Goal: Information Seeking & Learning: Learn about a topic

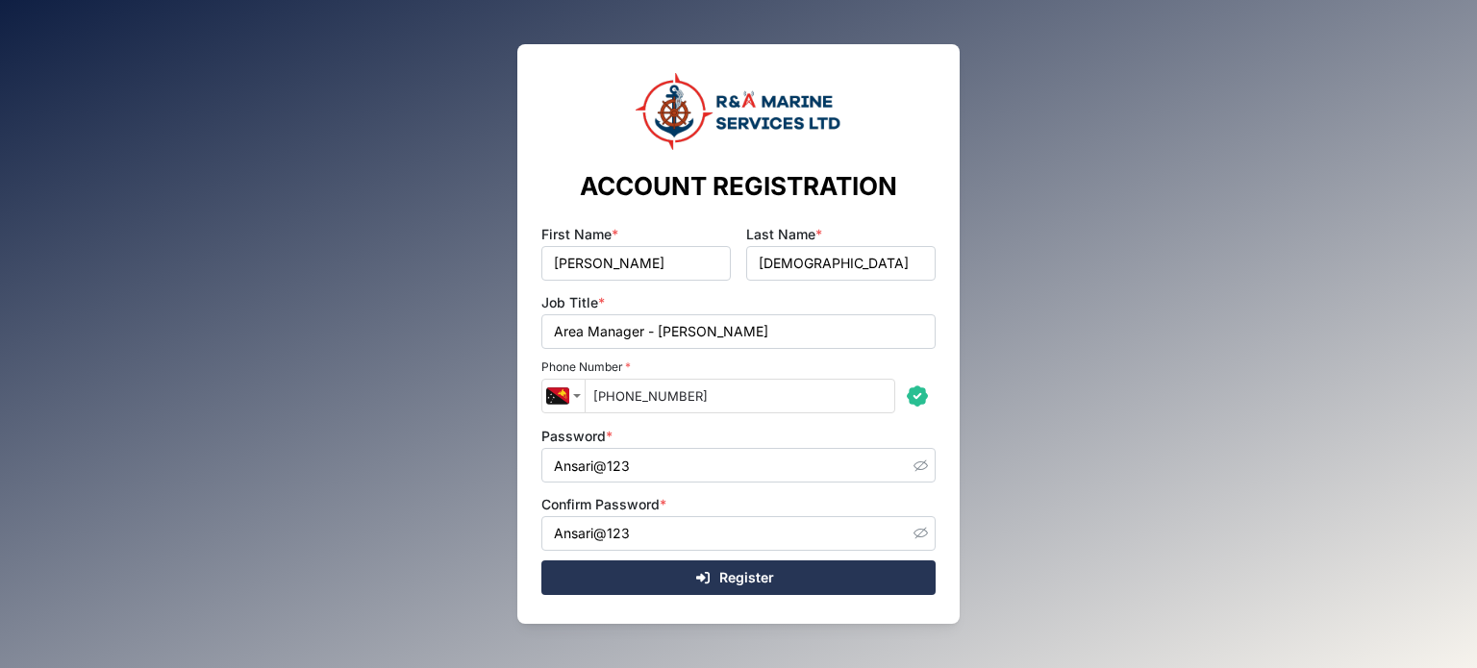
click at [723, 573] on span "Register" at bounding box center [746, 577] width 55 height 33
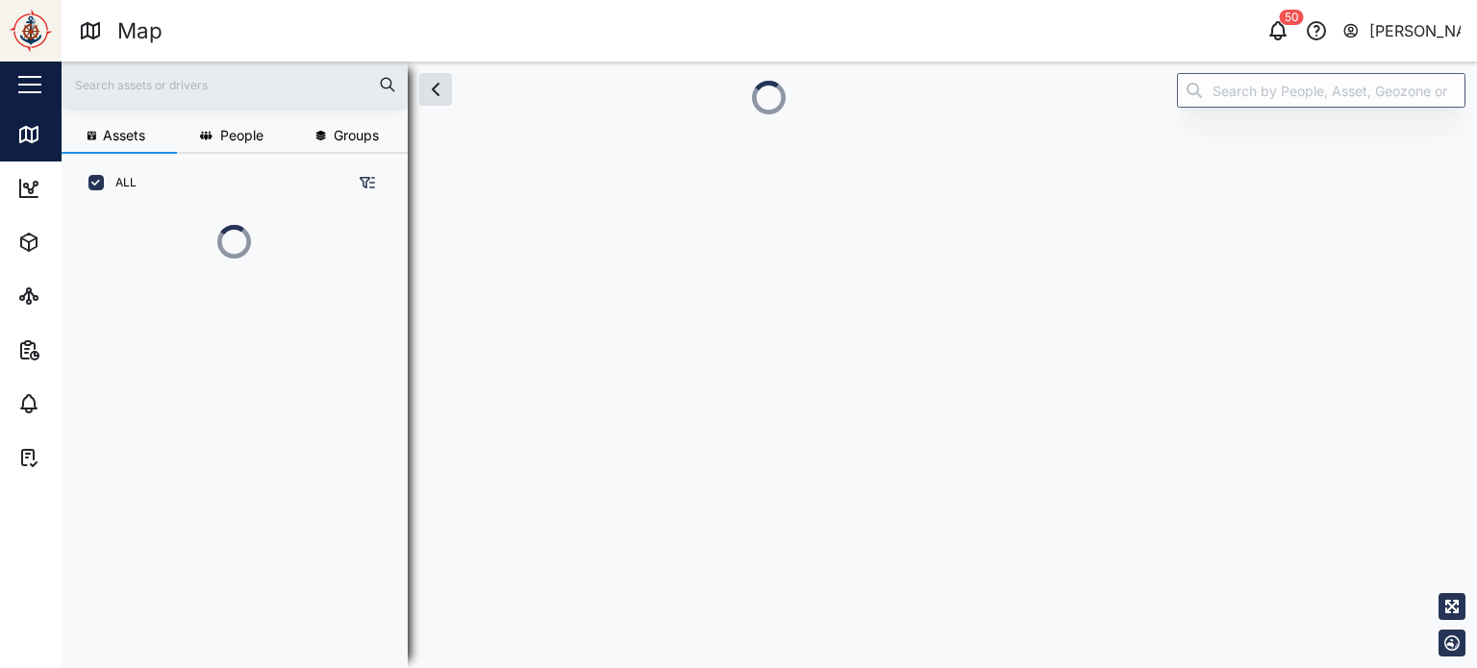
scroll to position [350, 300]
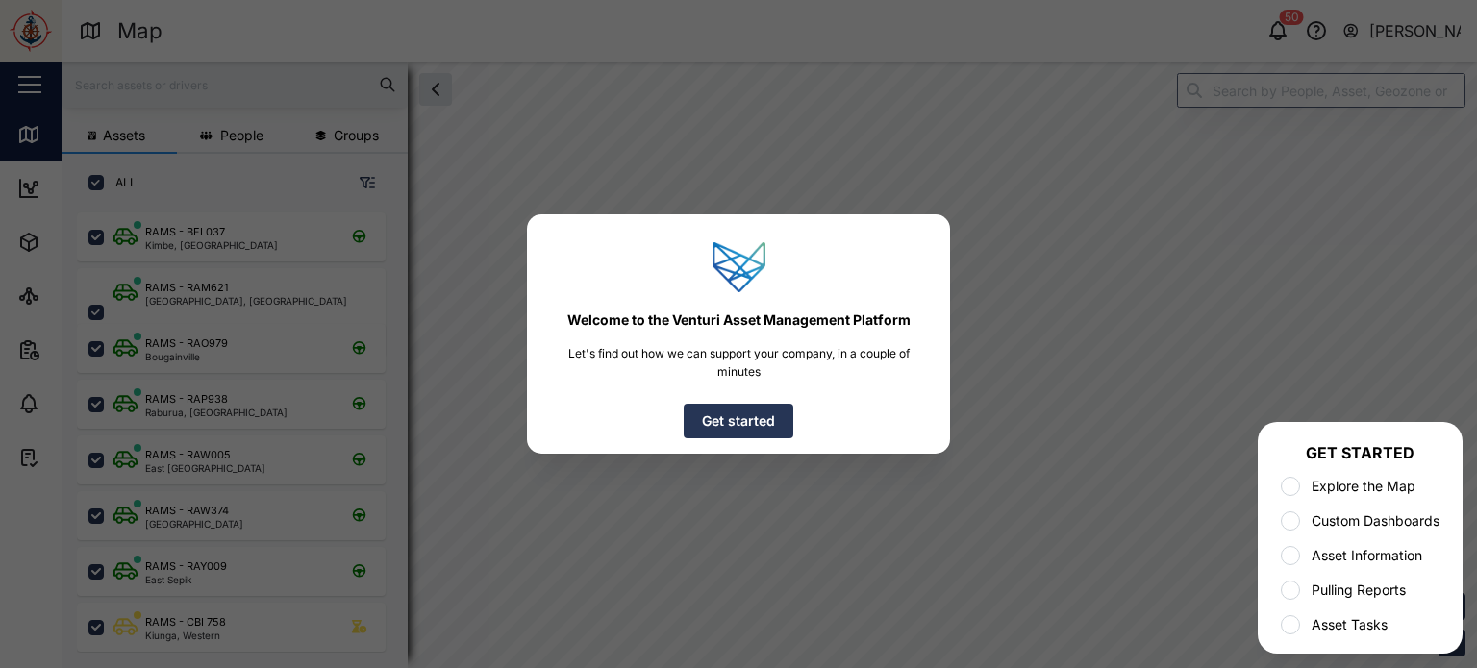
click at [720, 421] on span "Get started" at bounding box center [738, 421] width 73 height 33
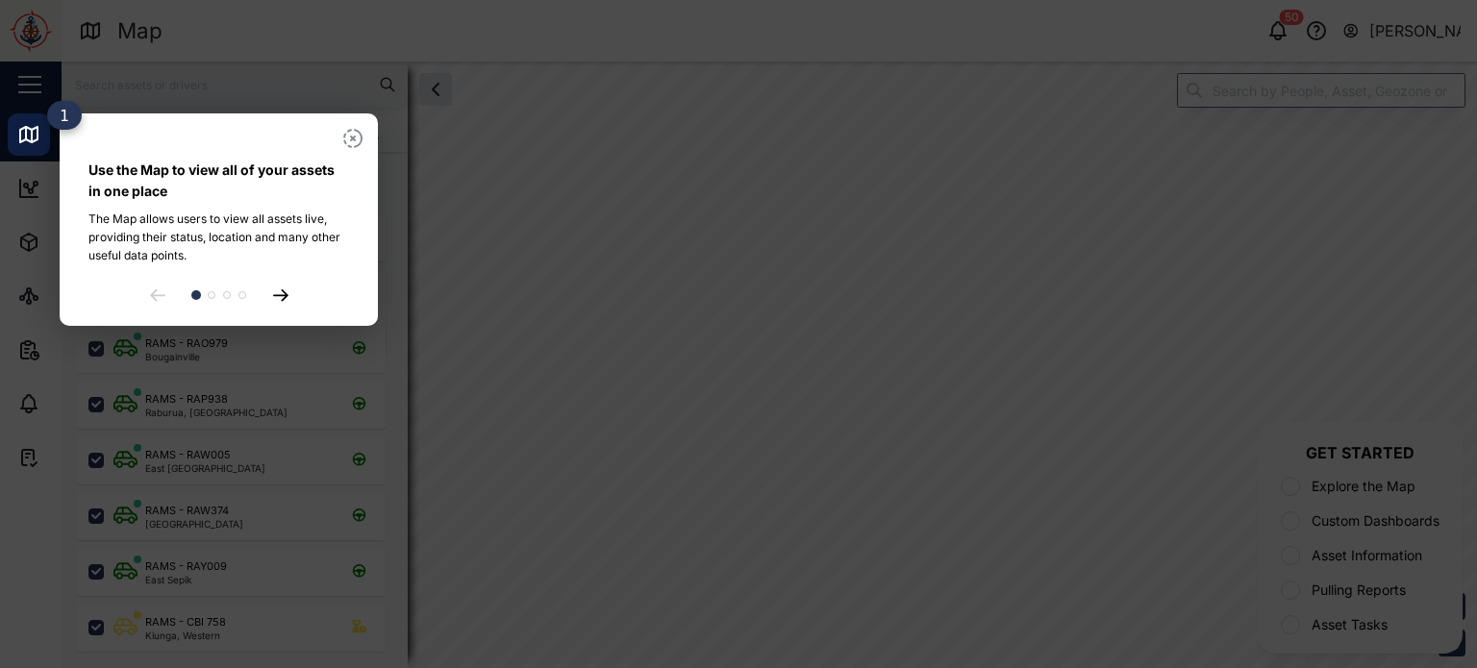
click at [286, 289] on icon at bounding box center [280, 295] width 15 height 12
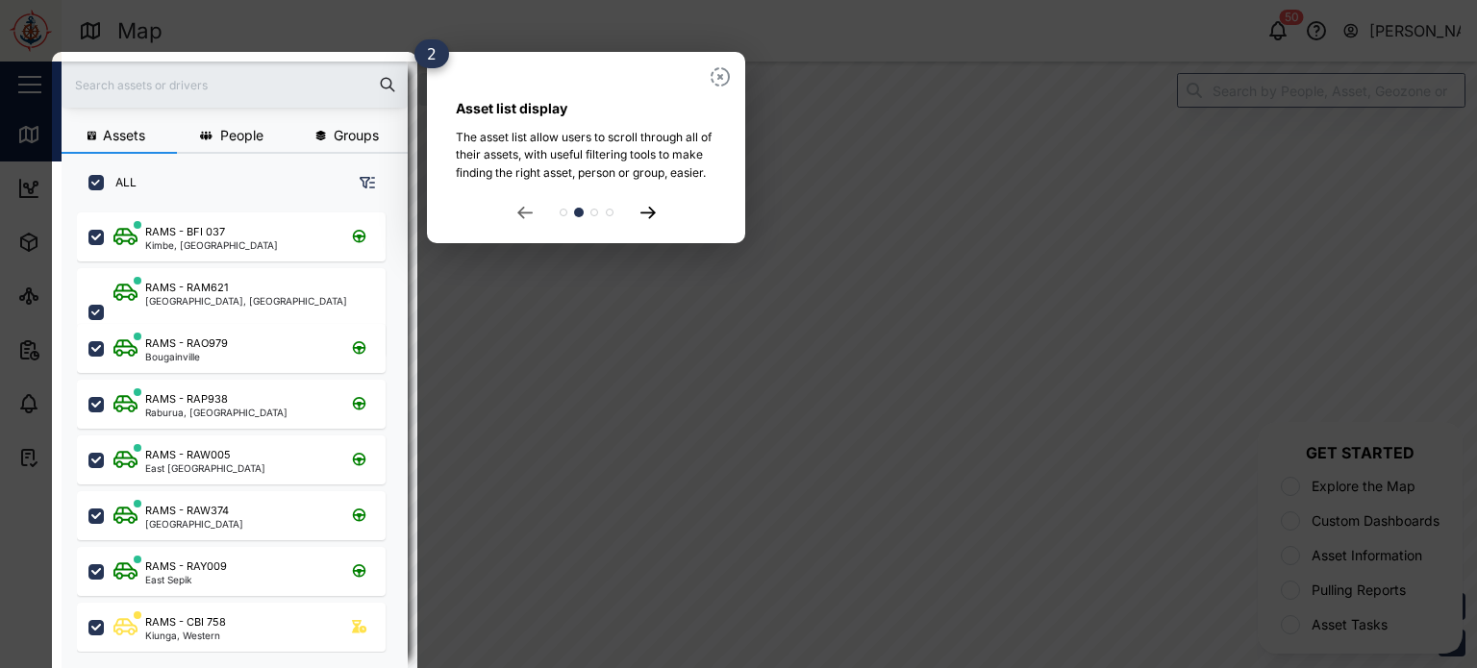
click at [651, 211] on icon at bounding box center [646, 213] width 13 height 11
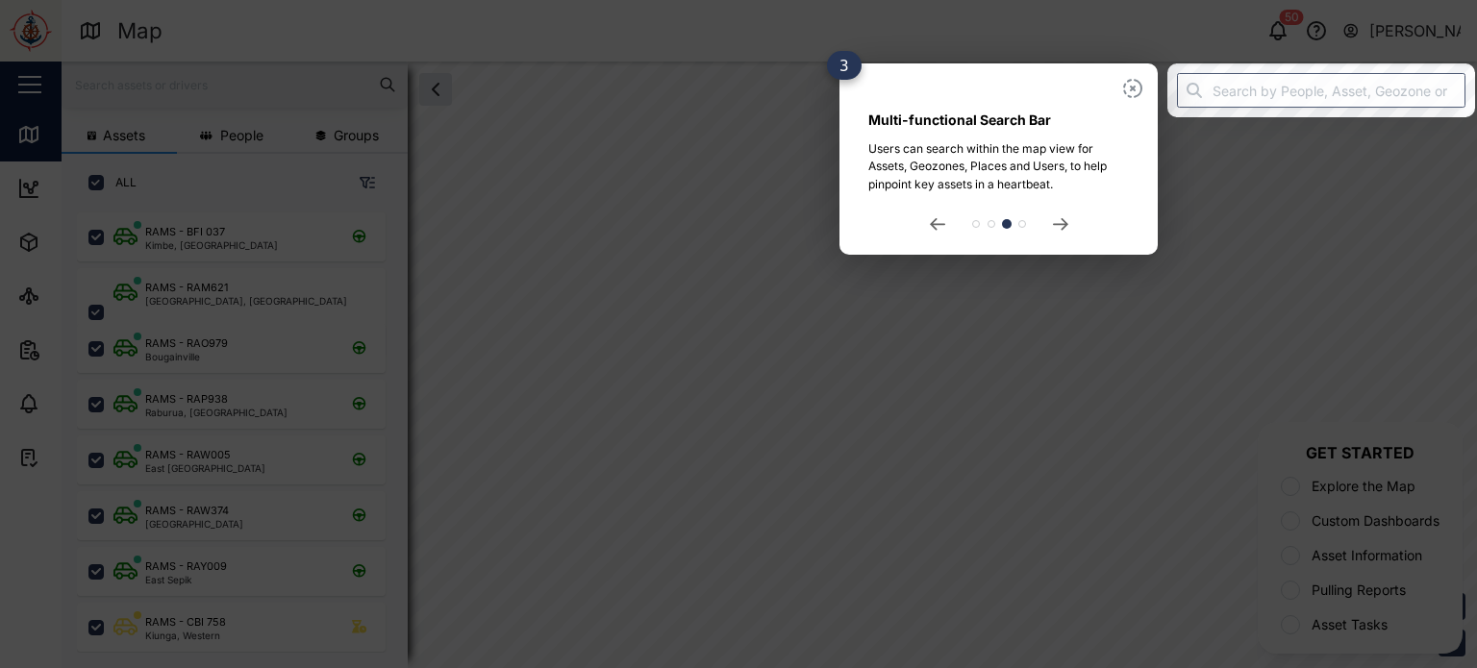
click at [1049, 227] on div at bounding box center [998, 223] width 261 height 15
click at [1055, 225] on icon at bounding box center [1059, 224] width 13 height 11
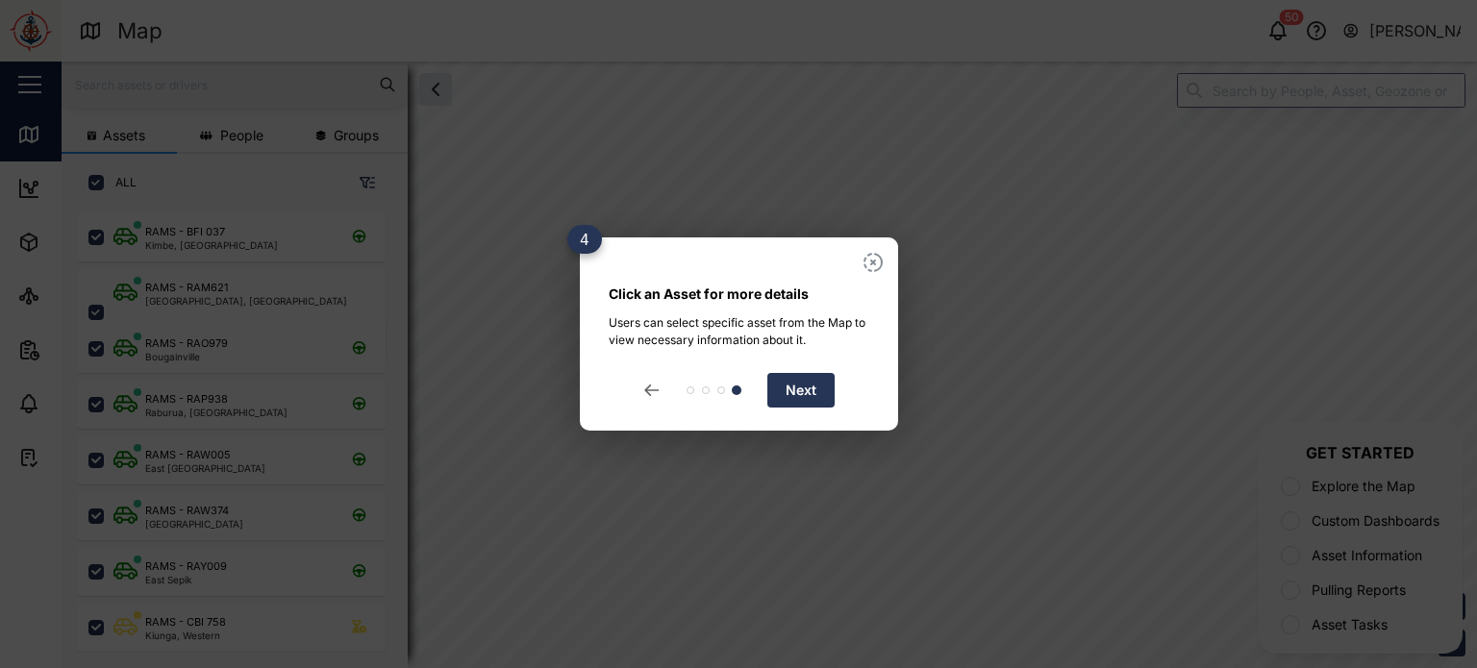
click at [789, 398] on span "Next" at bounding box center [801, 390] width 31 height 33
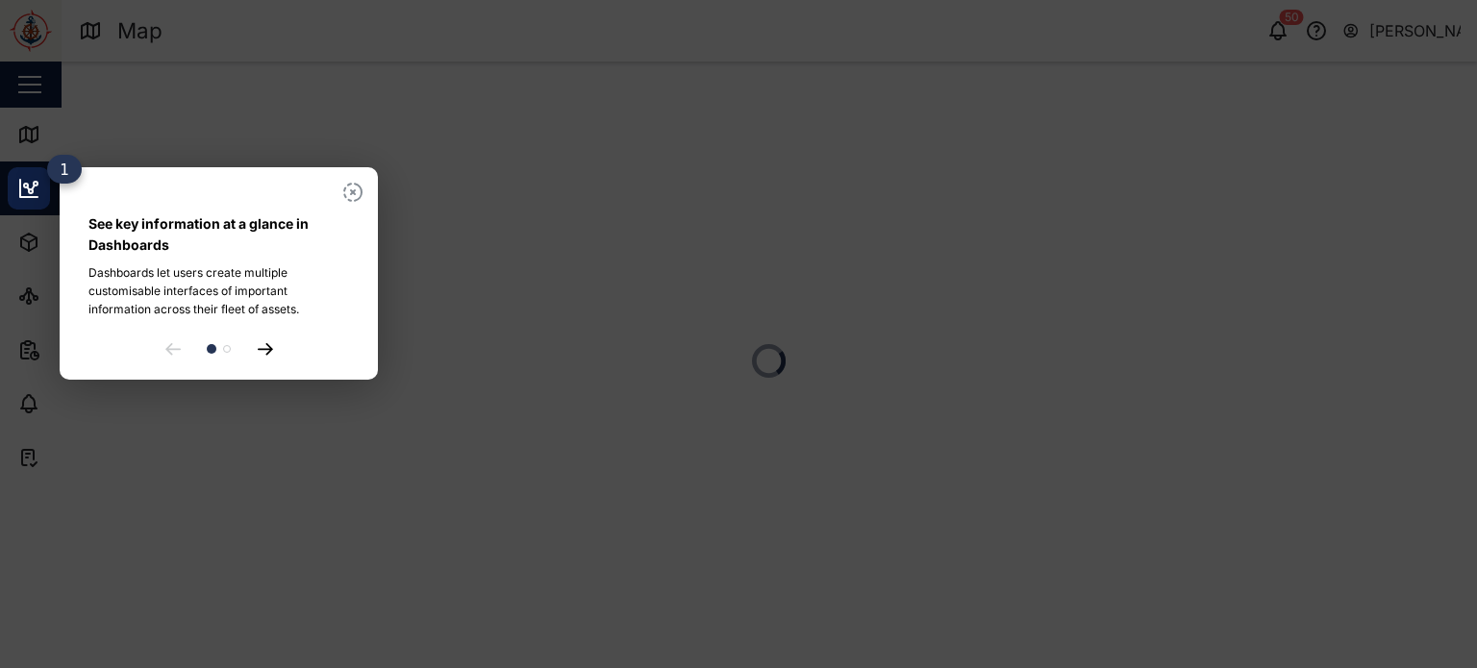
click at [266, 344] on icon at bounding box center [264, 349] width 13 height 11
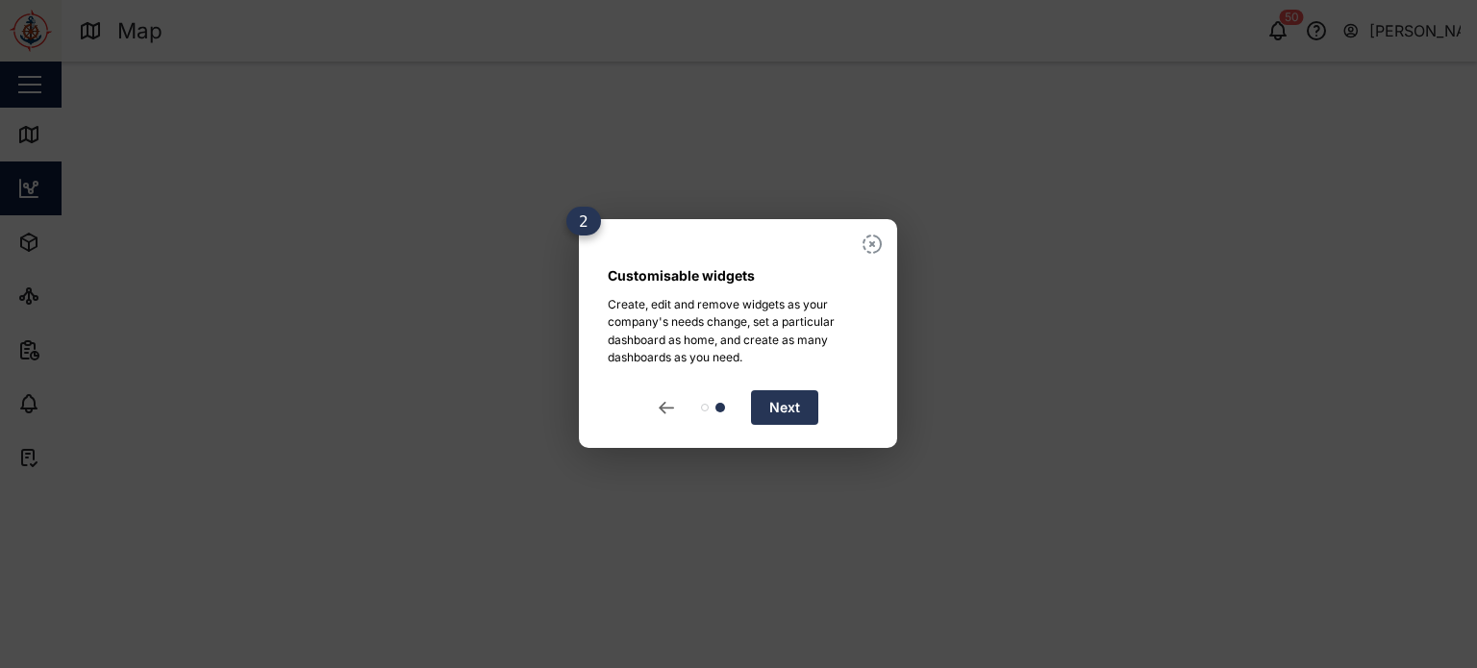
click at [765, 403] on button "Next" at bounding box center [784, 407] width 67 height 35
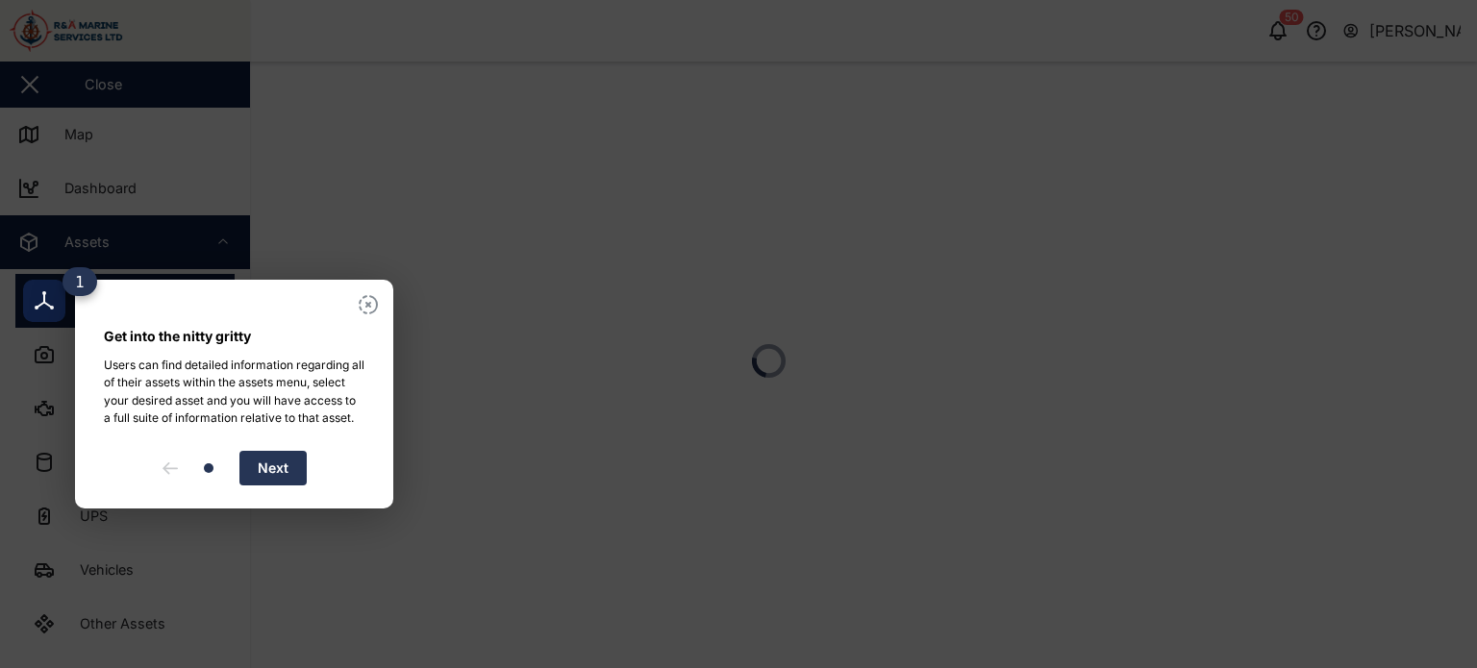
click at [294, 468] on button "Next" at bounding box center [272, 468] width 67 height 35
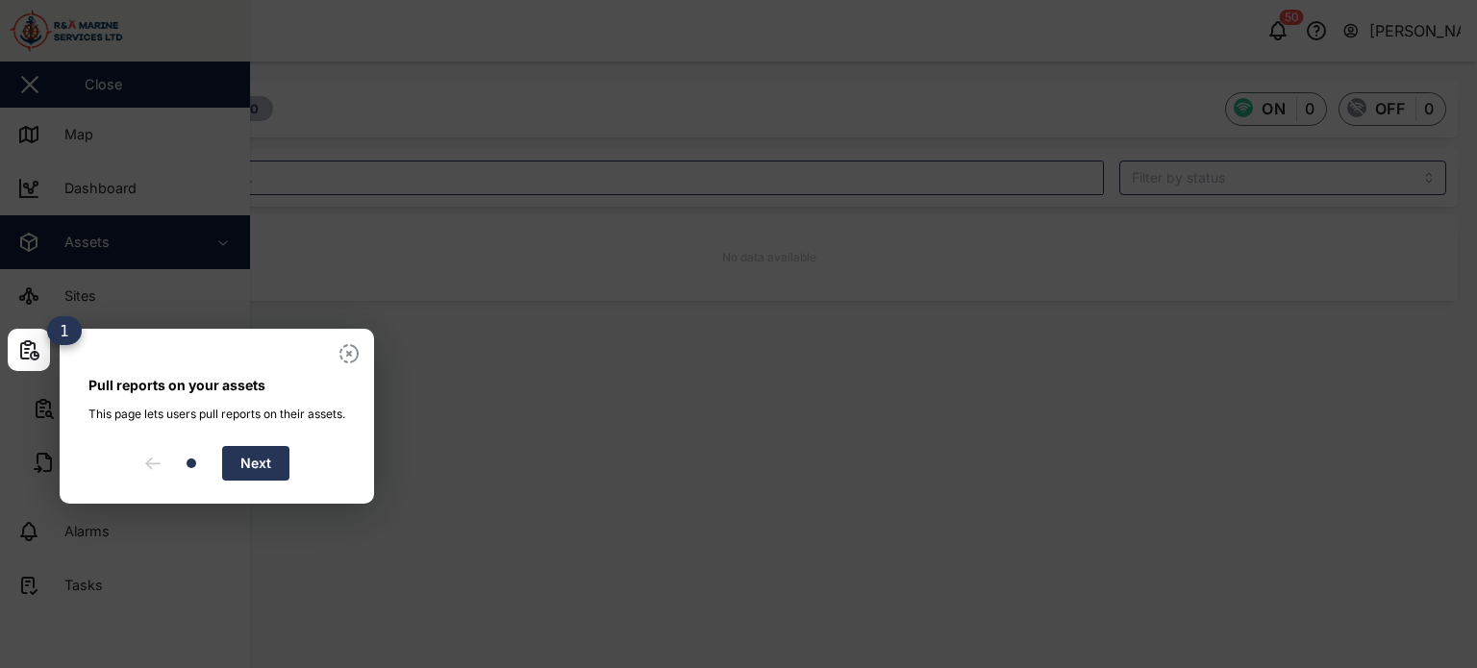
click at [267, 480] on span "Next" at bounding box center [255, 463] width 31 height 33
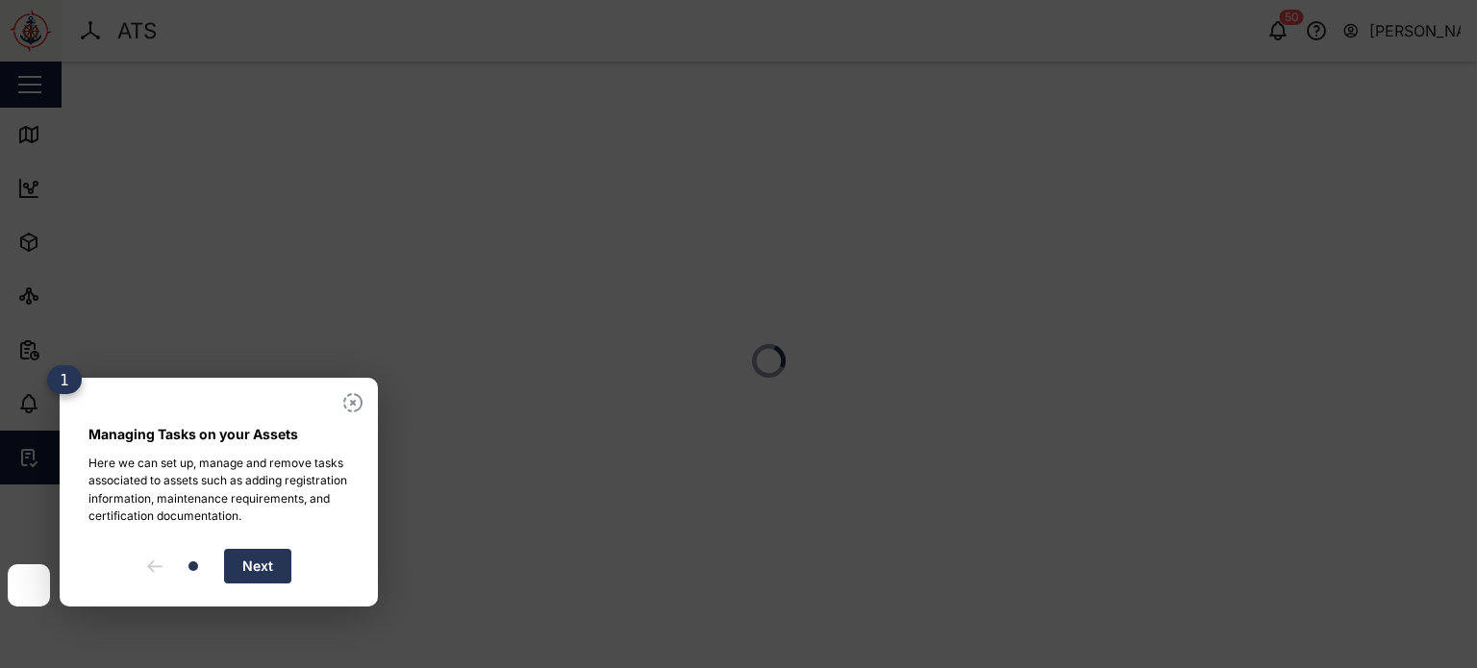
click at [280, 562] on button "Next" at bounding box center [257, 566] width 67 height 35
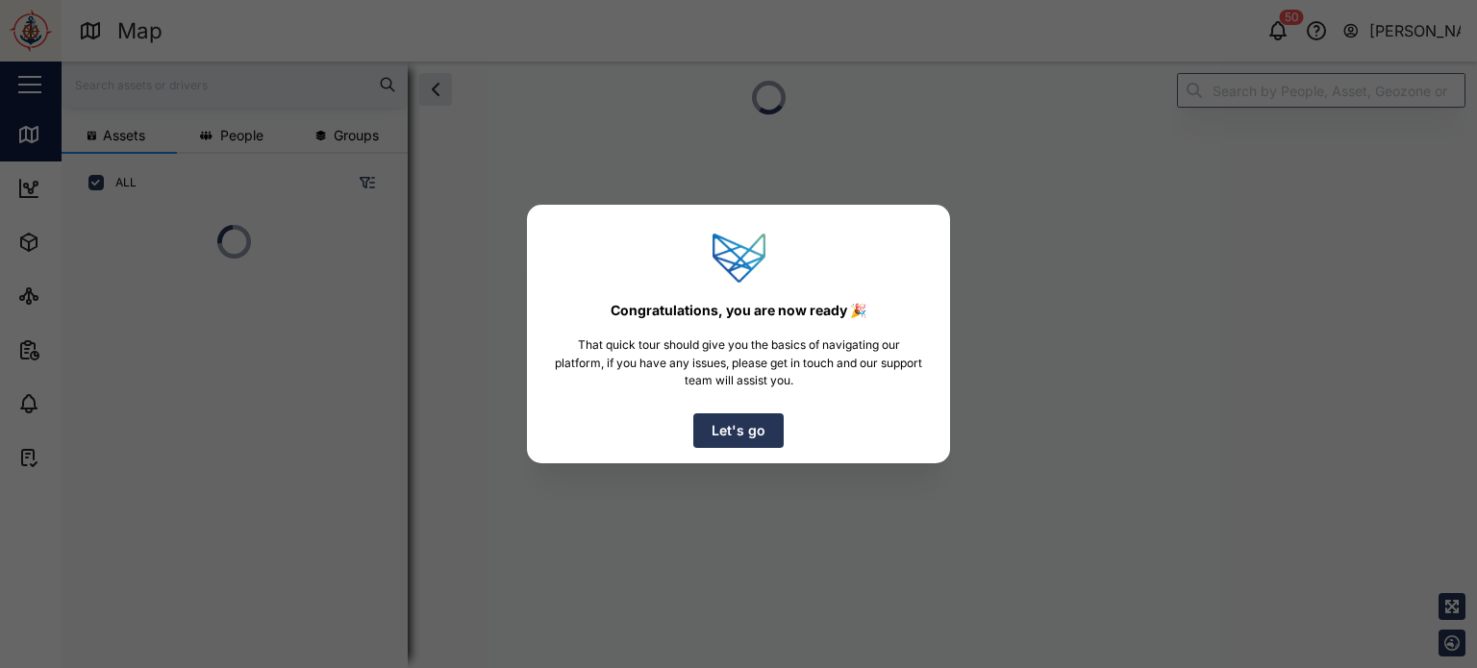
scroll to position [350, 300]
click at [738, 431] on span "Let's go" at bounding box center [738, 430] width 54 height 33
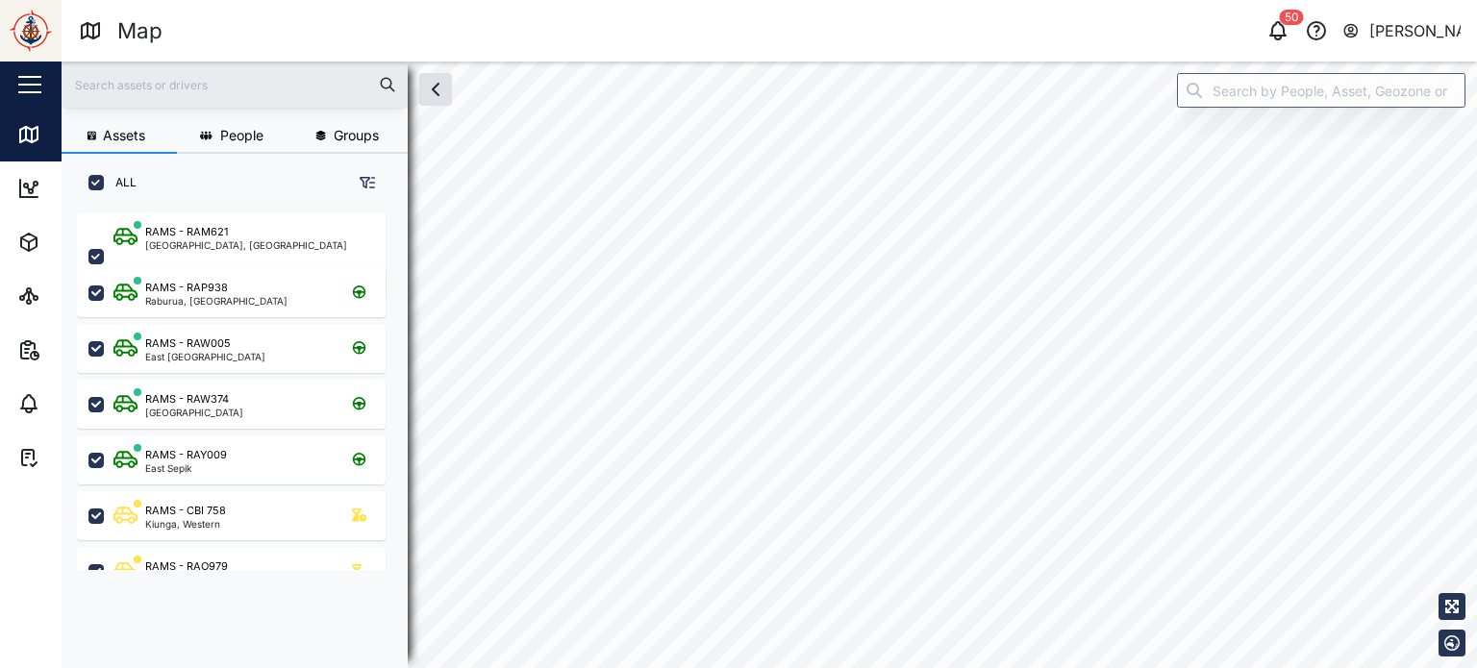
checkbox input "true"
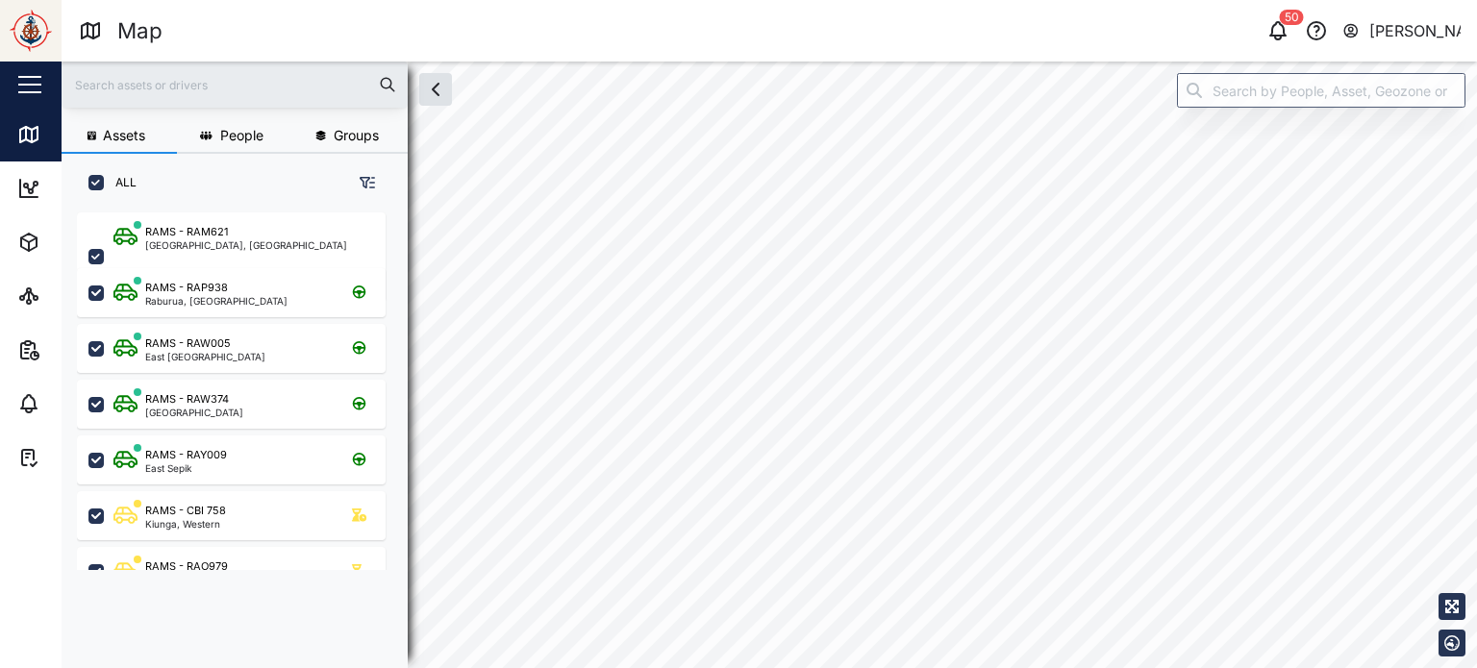
checkbox input "true"
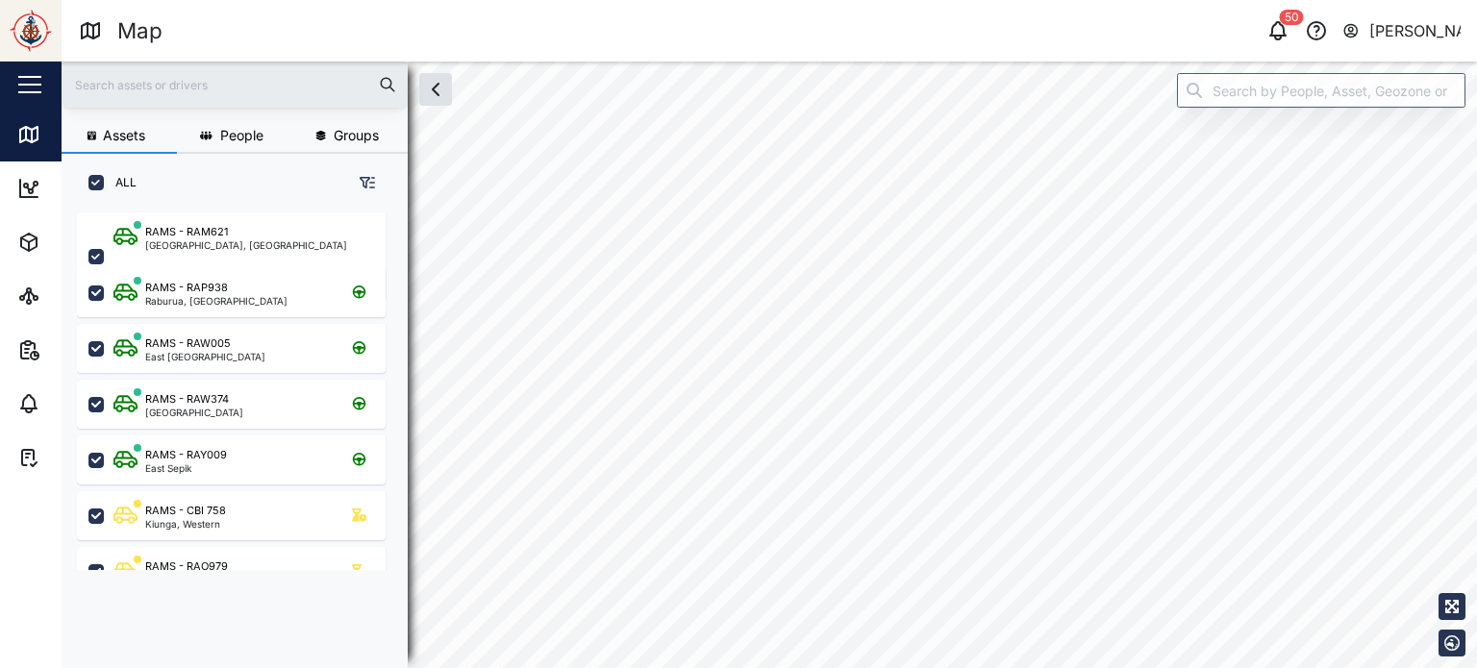
checkbox input "true"
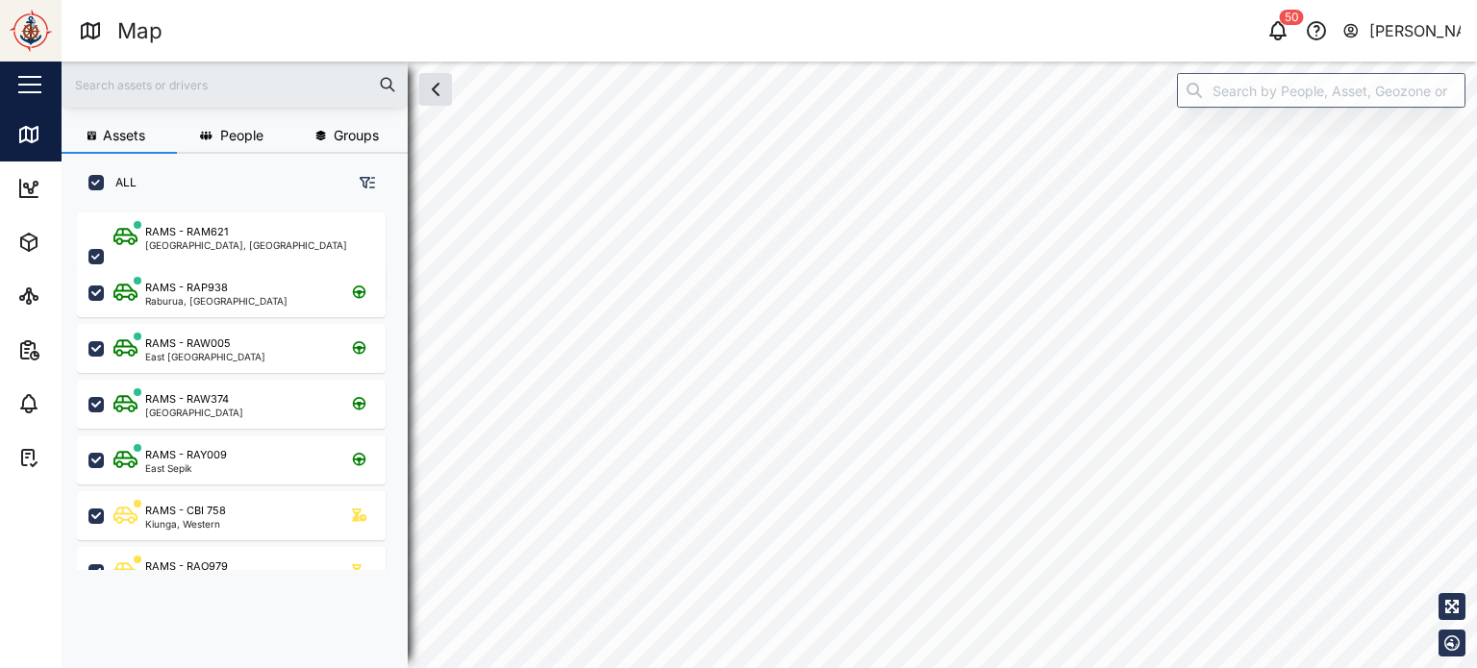
checkbox input "true"
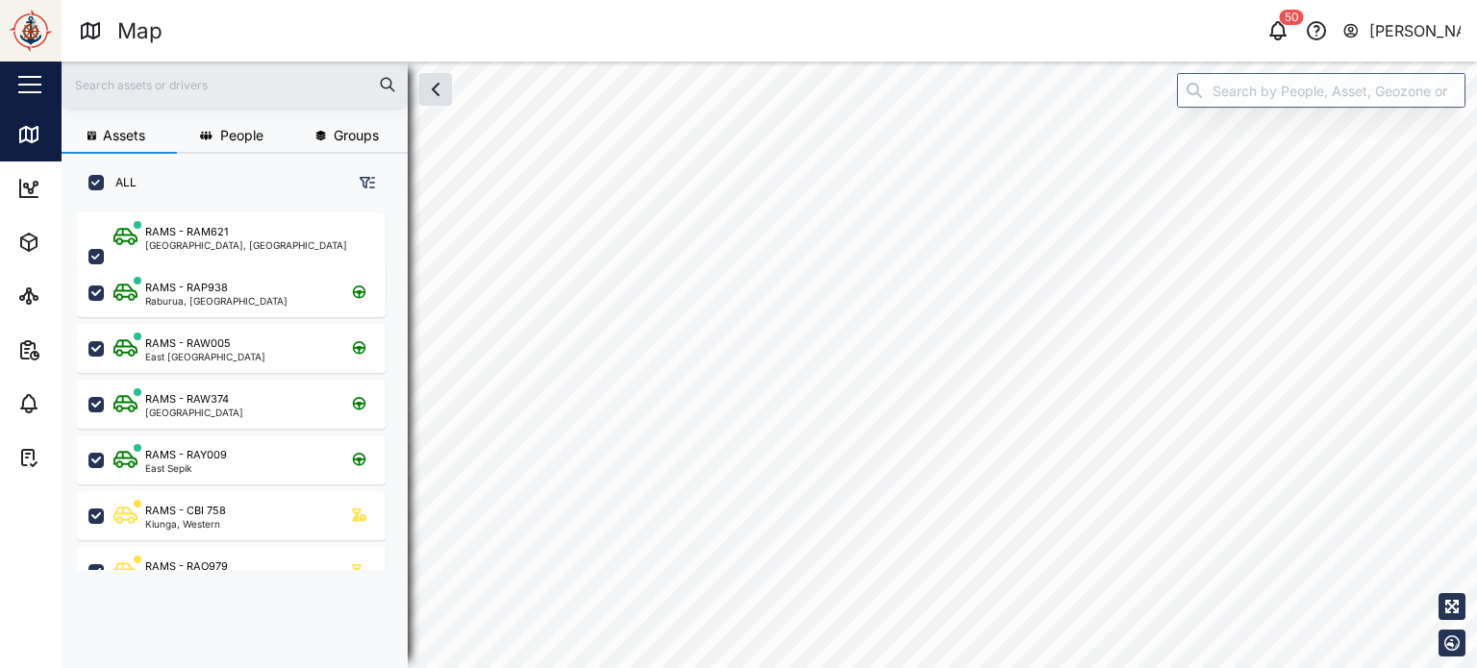
checkbox input "true"
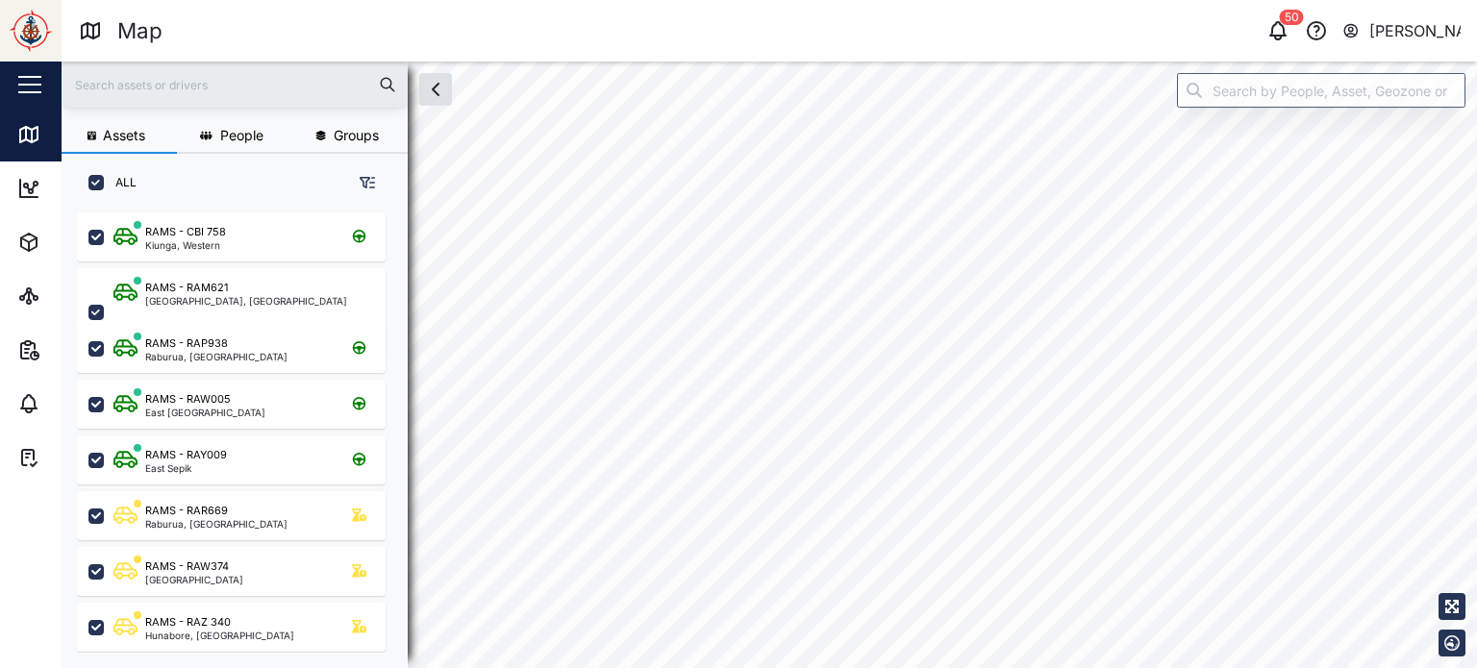
scroll to position [432, 300]
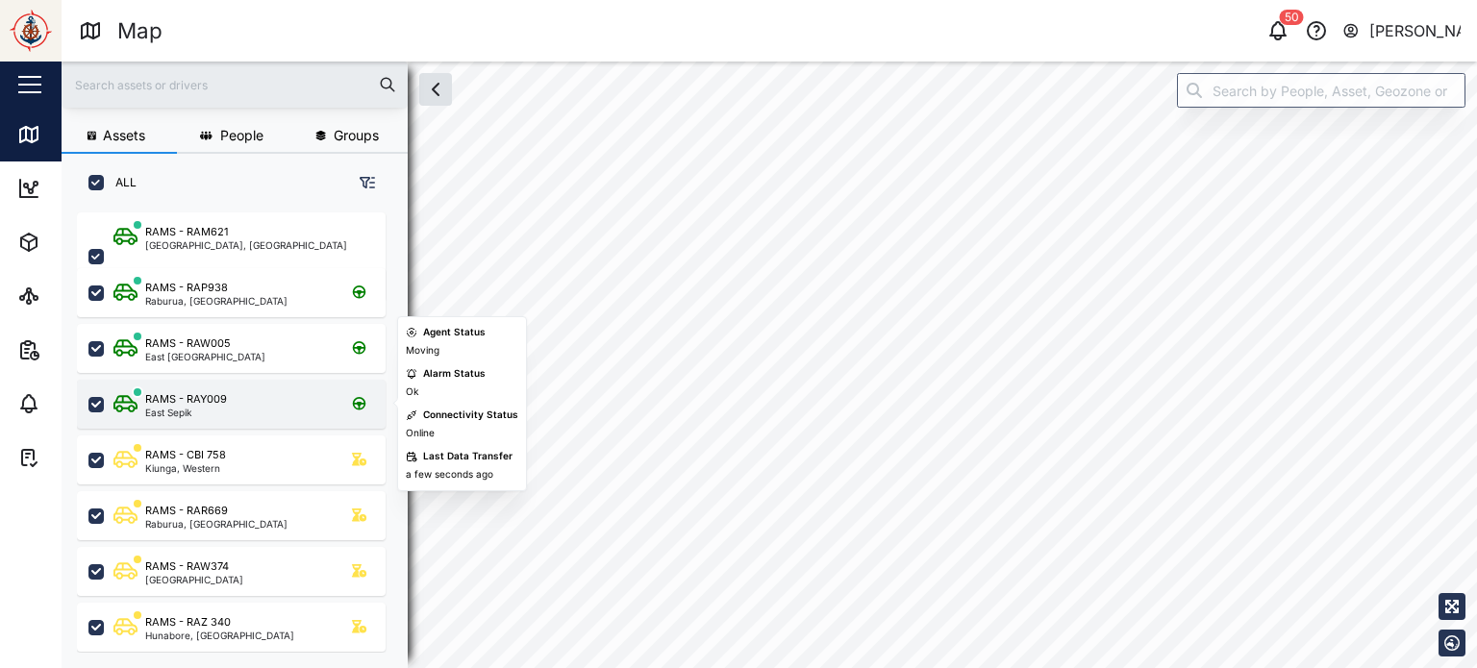
click at [204, 412] on div "East Sepik" at bounding box center [186, 413] width 82 height 10
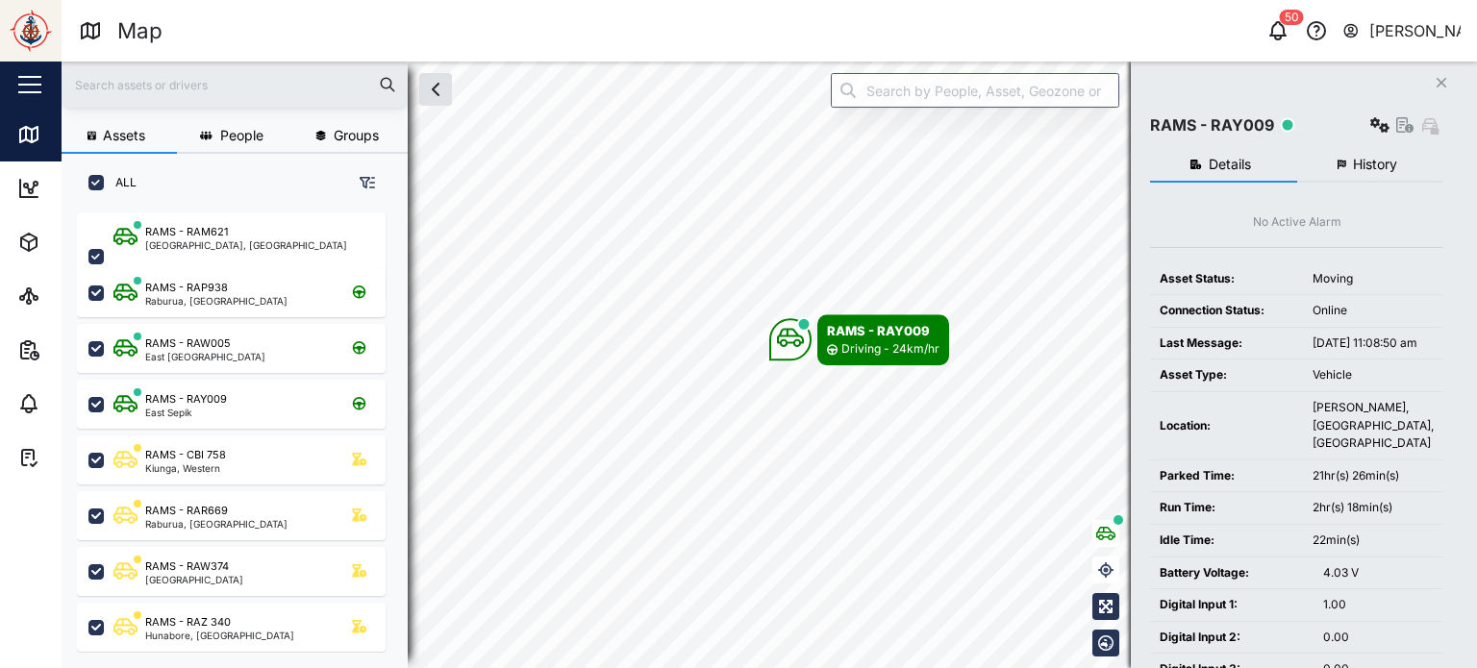
click at [19, 84] on div "button" at bounding box center [29, 85] width 23 height 2
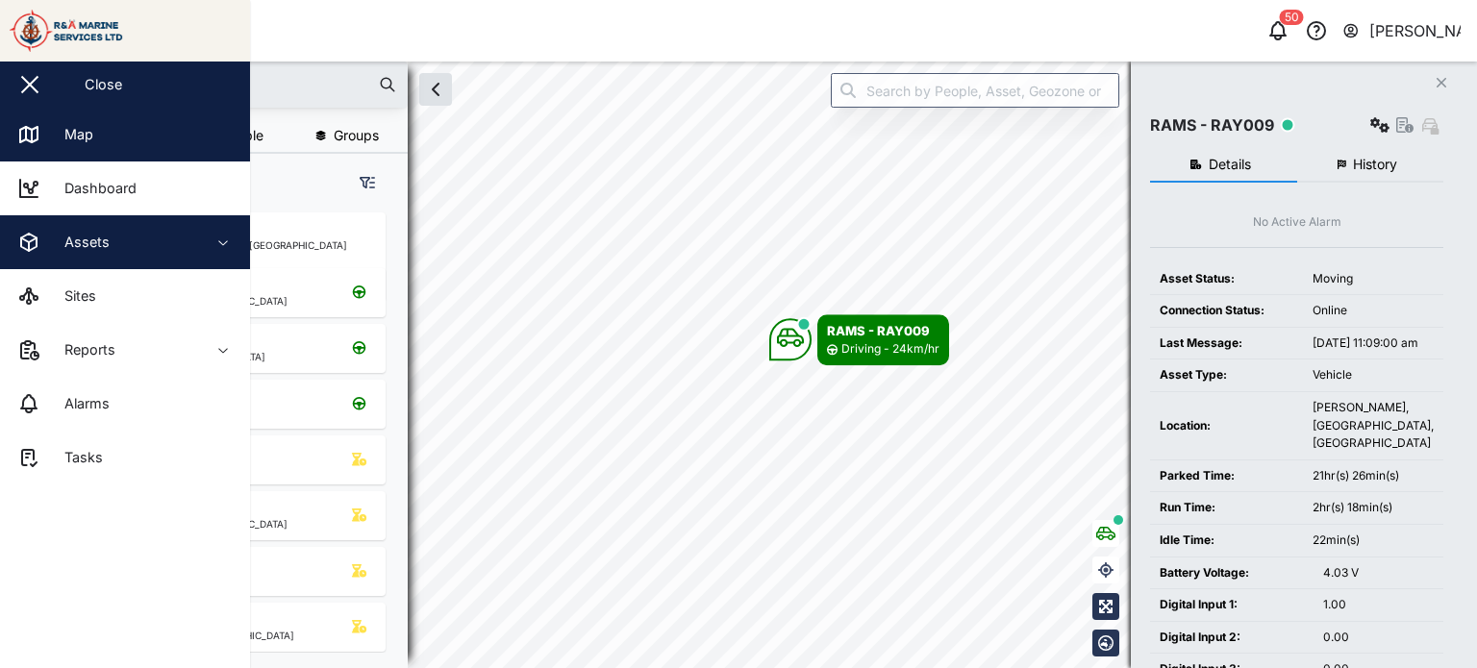
click at [226, 249] on icon "button" at bounding box center [222, 242] width 15 height 15
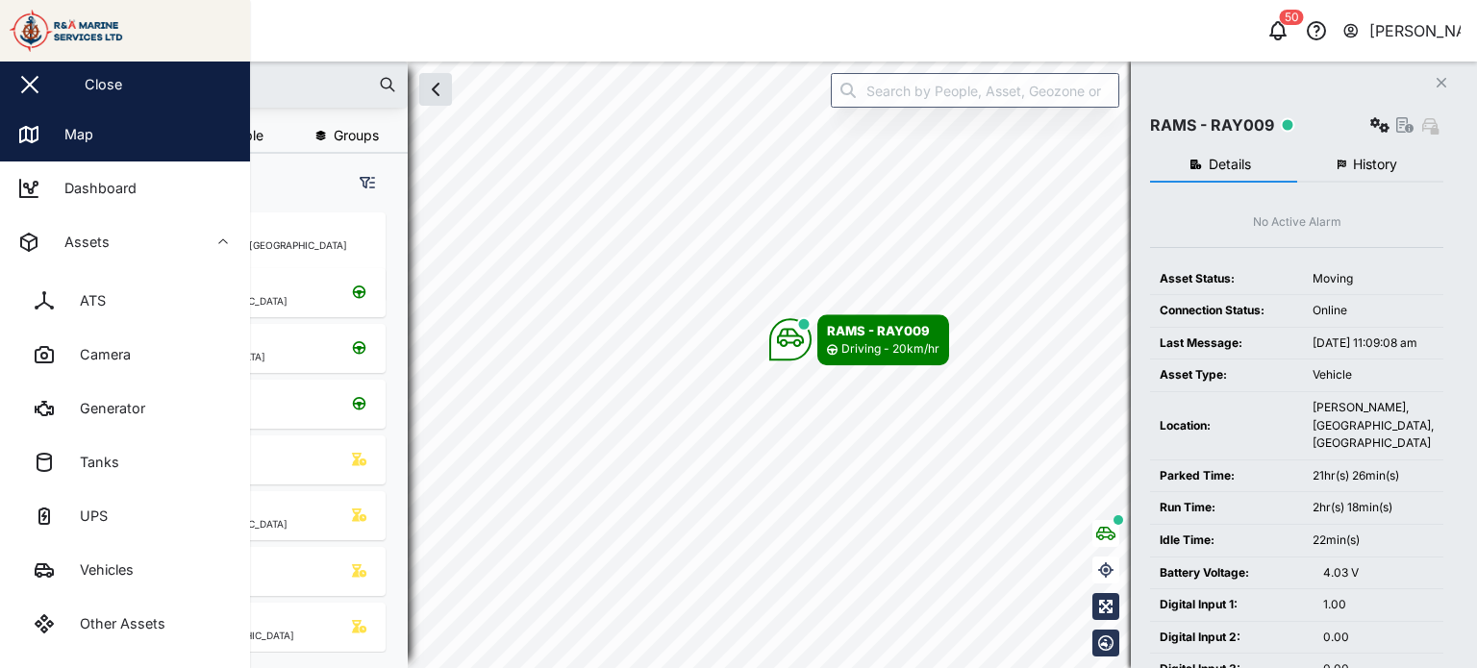
click at [26, 86] on div "button" at bounding box center [29, 85] width 23 height 2
